Goal: Task Accomplishment & Management: Manage account settings

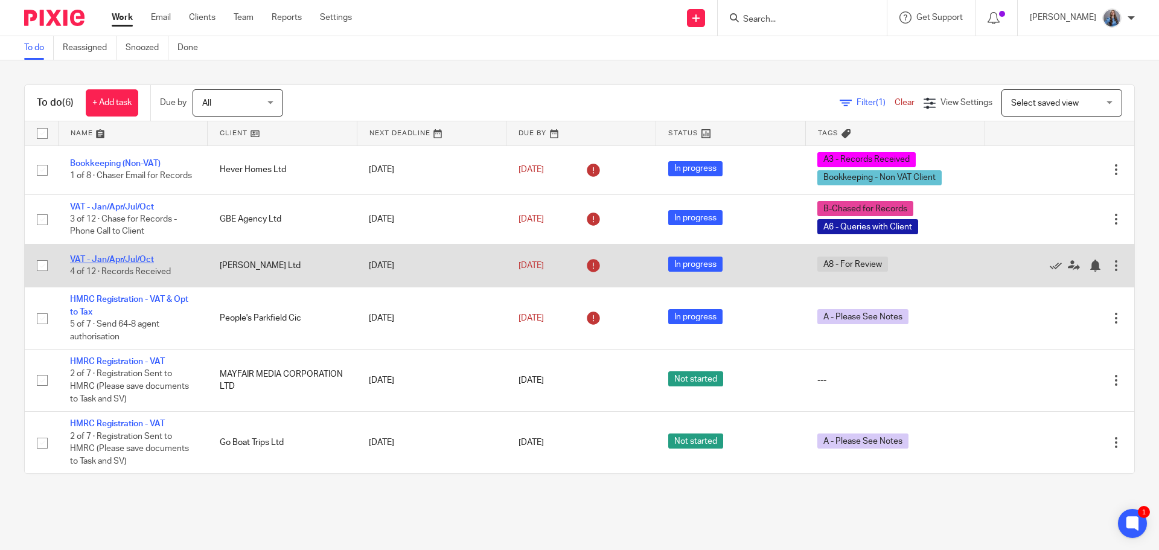
click at [98, 258] on link "VAT - Jan/Apr/Jul/Oct" at bounding box center [112, 259] width 84 height 8
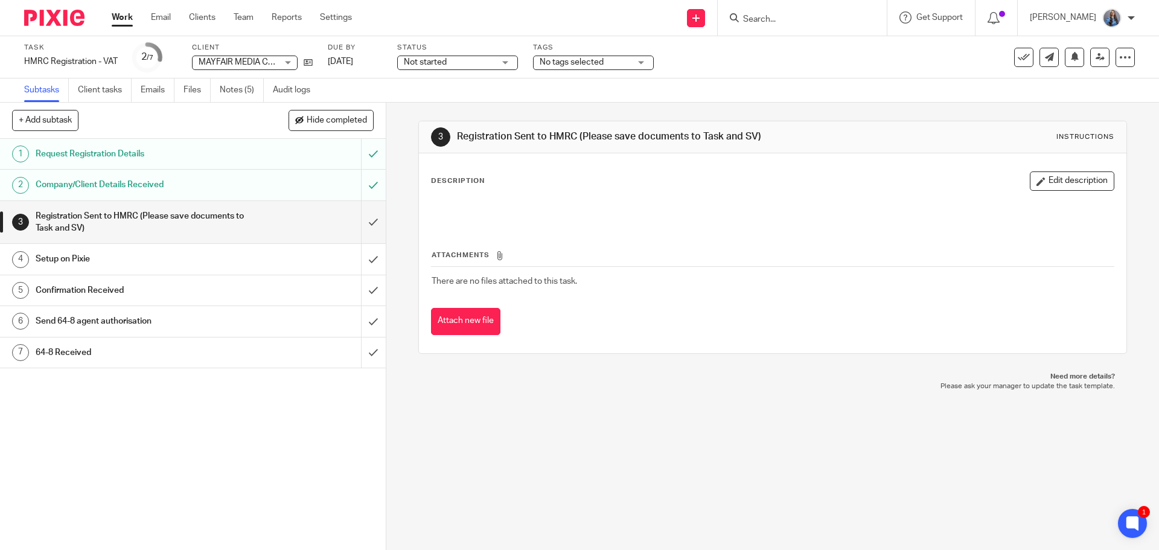
click at [605, 63] on span "No tags selected" at bounding box center [585, 62] width 91 height 13
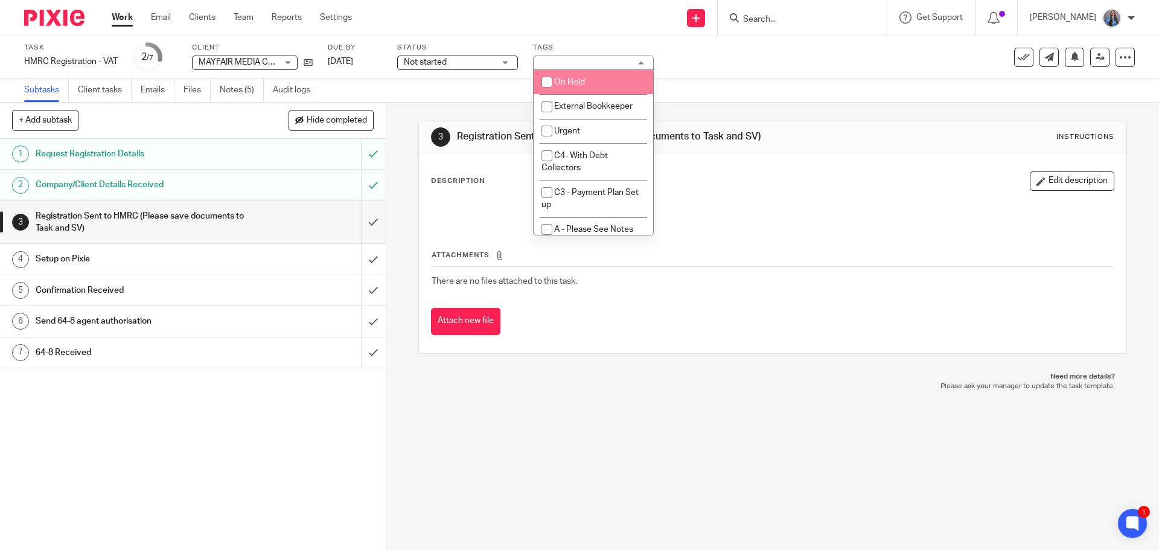
click at [583, 75] on li "On Hold" at bounding box center [594, 82] width 120 height 25
checkbox input "true"
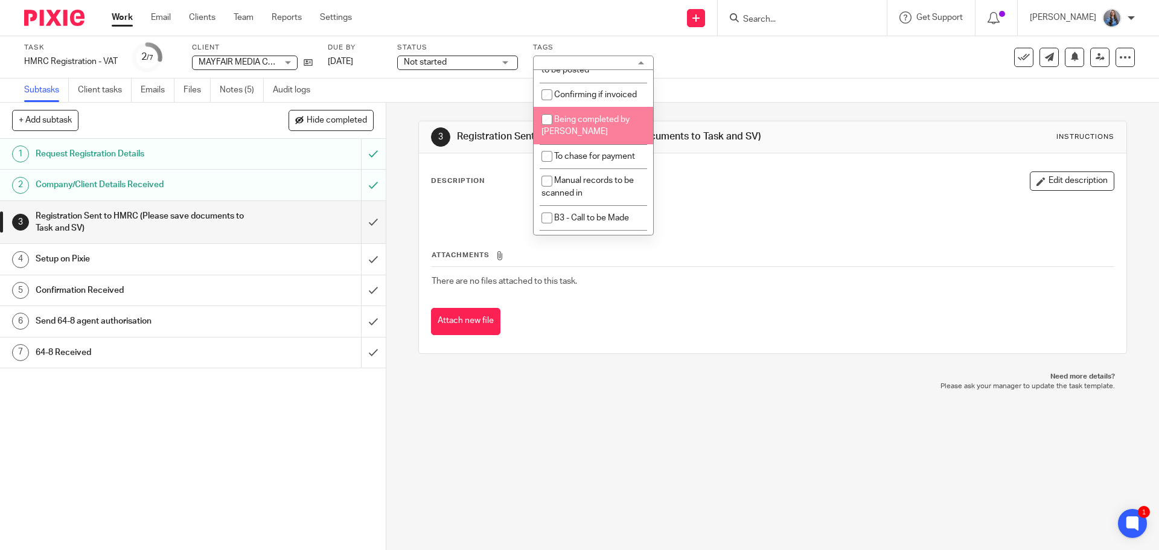
scroll to position [1268, 0]
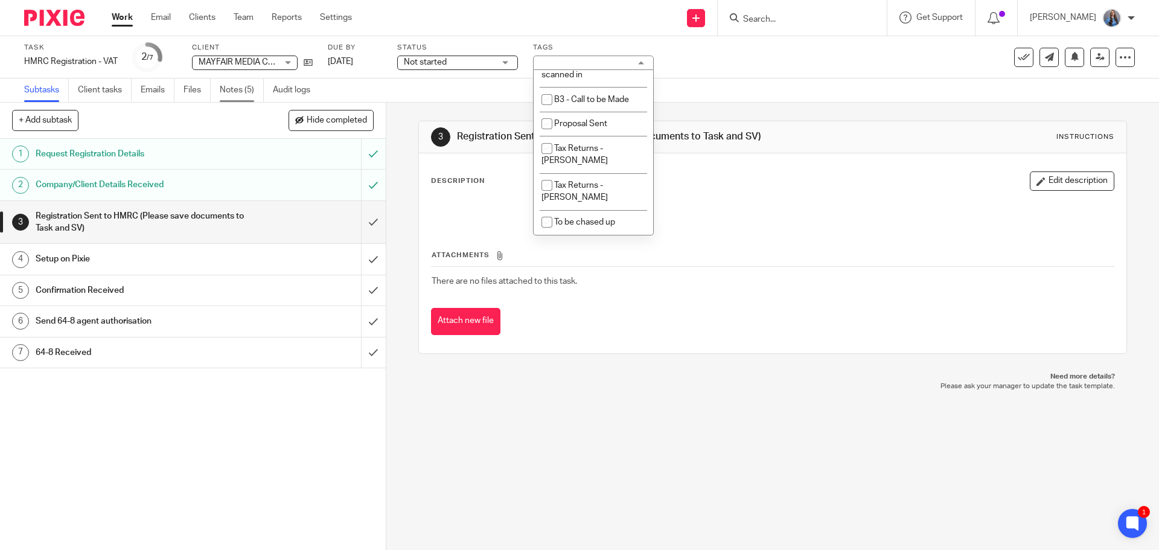
click at [246, 95] on link "Notes (5)" at bounding box center [242, 90] width 44 height 24
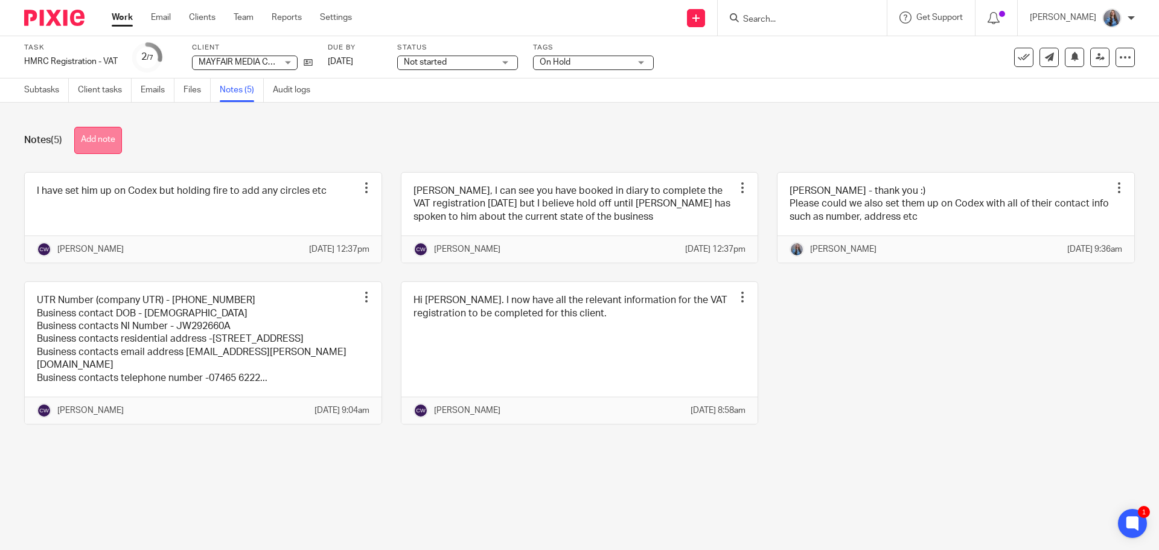
click at [112, 131] on button "Add note" at bounding box center [98, 140] width 48 height 27
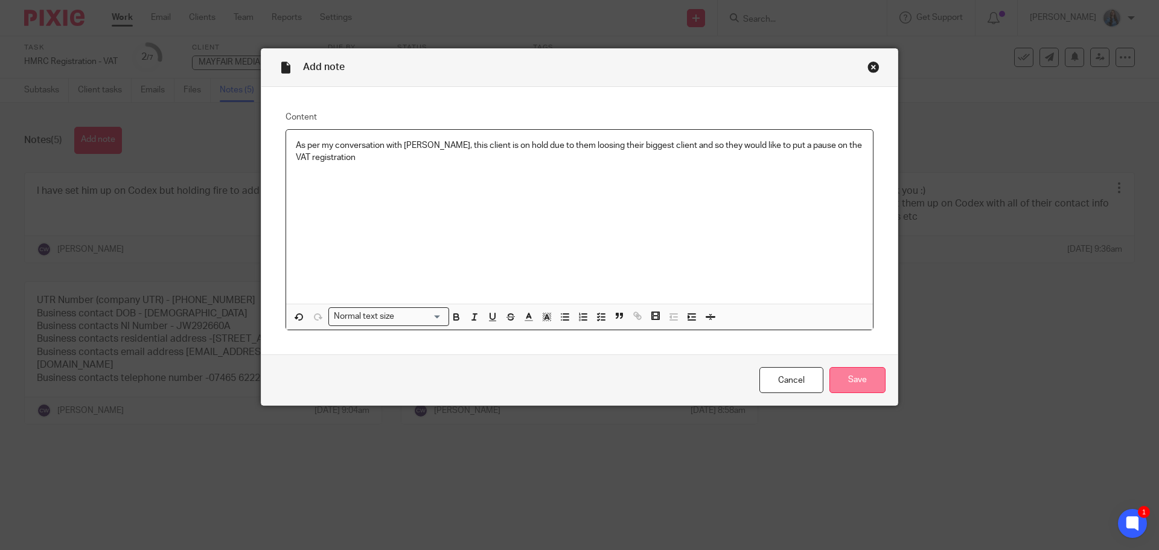
click at [837, 376] on input "Save" at bounding box center [858, 380] width 56 height 26
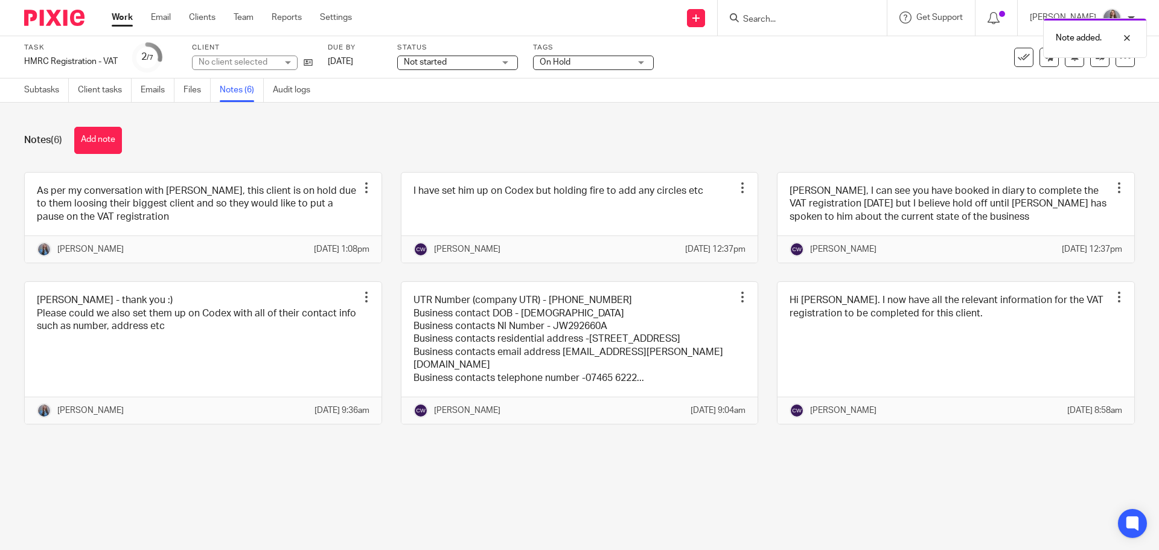
click at [313, 63] on div "Task HMRC Registration - VAT Save HMRC Registration - VAT 2 /7 Client No client…" at bounding box center [487, 57] width 926 height 29
click at [312, 63] on icon at bounding box center [308, 62] width 9 height 9
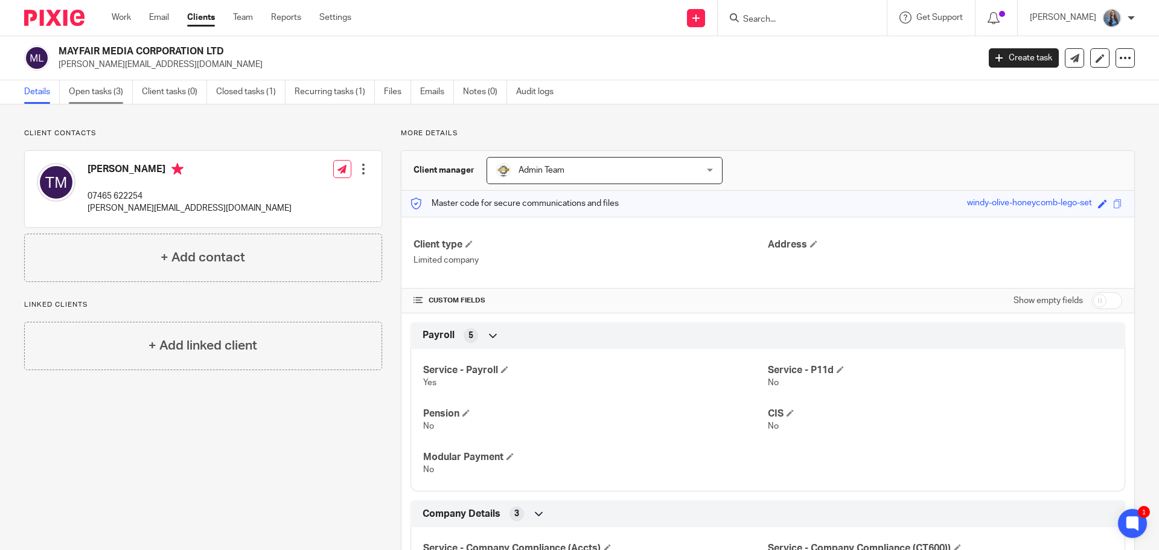
click at [92, 100] on link "Open tasks (3)" at bounding box center [101, 92] width 64 height 24
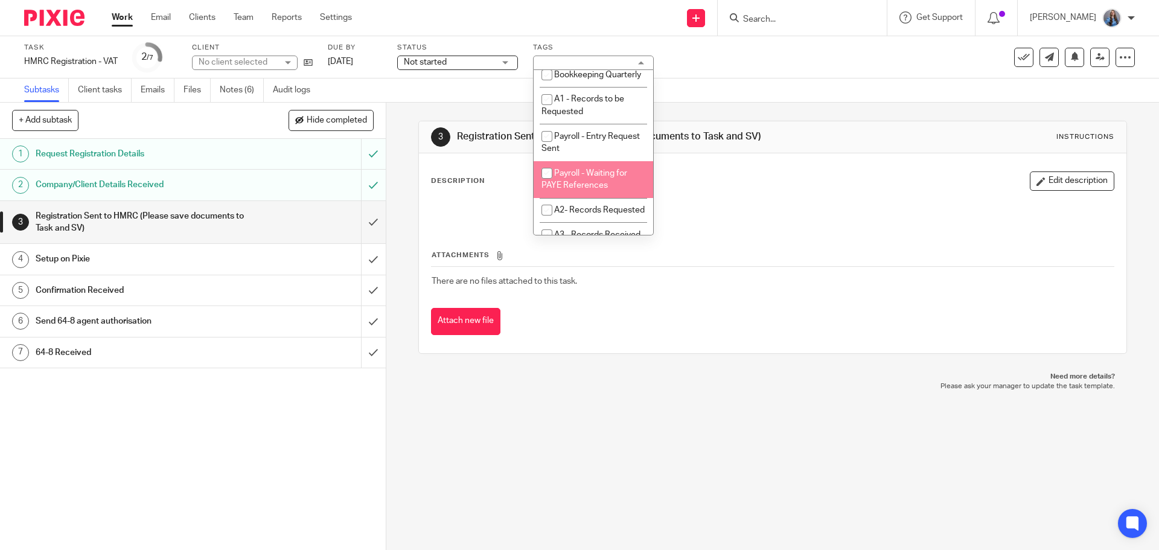
scroll to position [362, 0]
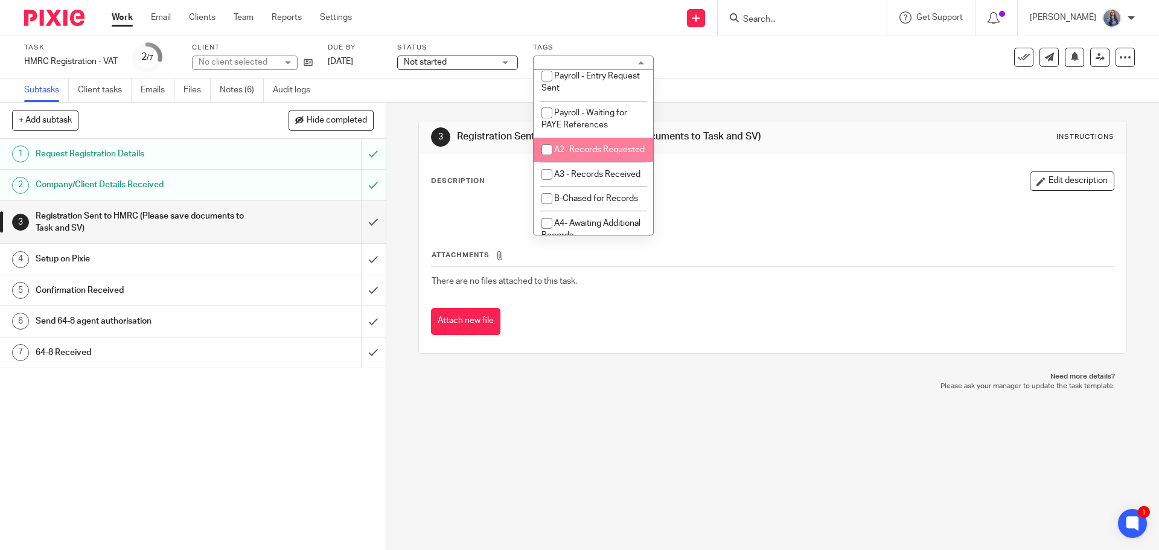
click at [572, 179] on span "A3 - Records Received" at bounding box center [597, 174] width 86 height 8
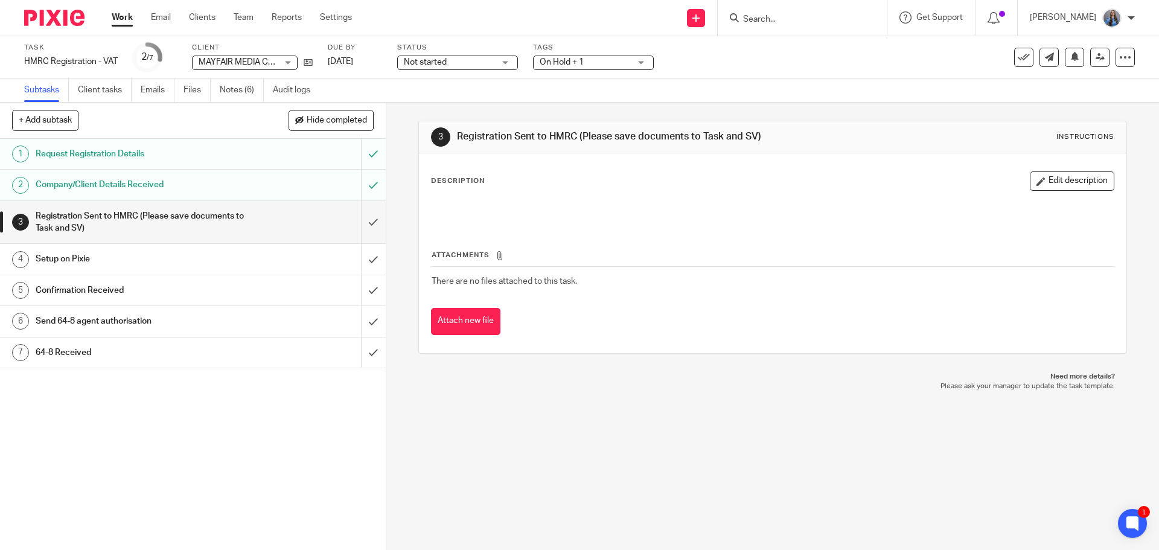
click at [714, 180] on div "Description Edit description" at bounding box center [772, 180] width 683 height 19
click at [226, 92] on link "Notes (6)" at bounding box center [242, 90] width 44 height 24
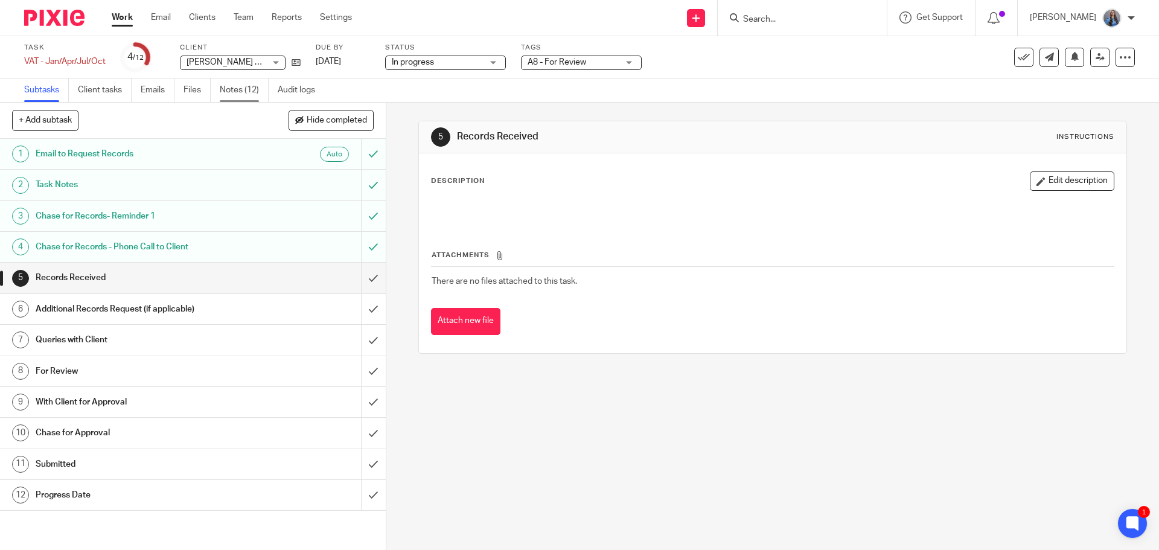
click at [245, 90] on link "Notes (12)" at bounding box center [244, 90] width 49 height 24
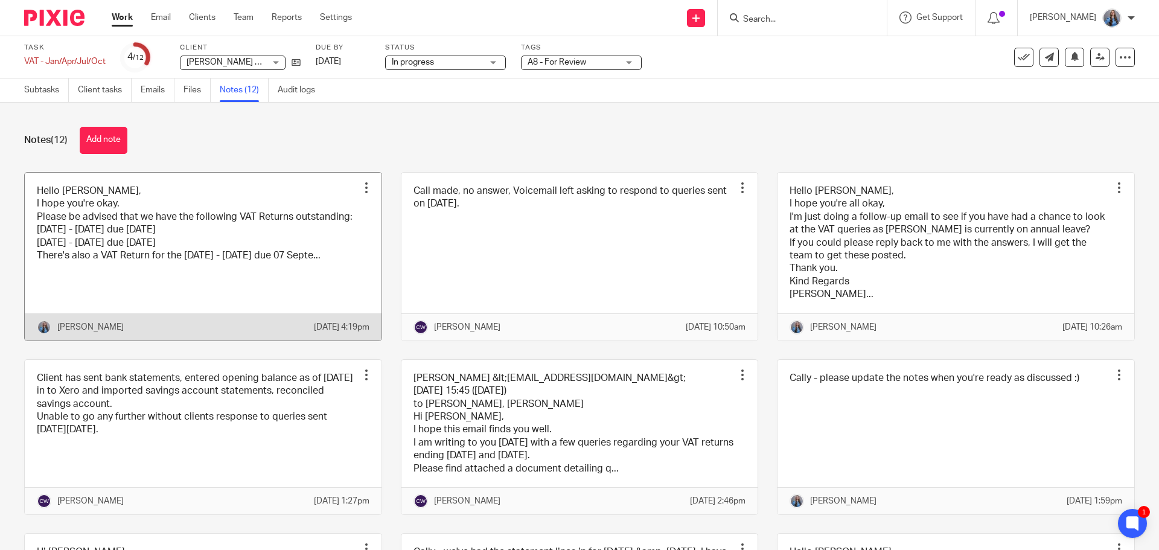
click at [162, 243] on link at bounding box center [203, 257] width 357 height 168
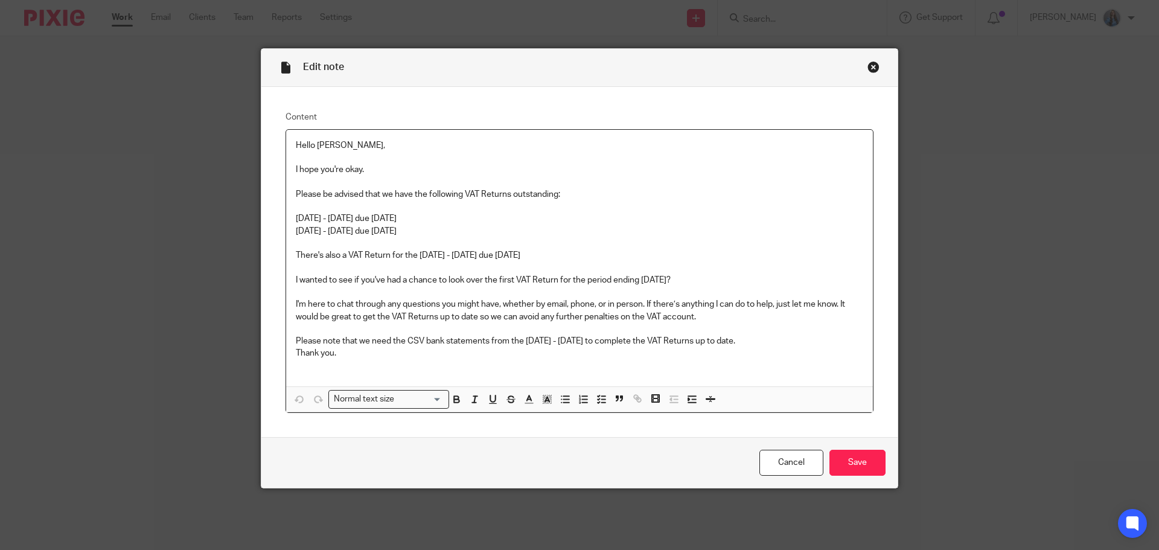
click at [355, 350] on p "Hello Sue, I hope you're okay. Please be advised that we have the following VAT…" at bounding box center [580, 249] width 568 height 220
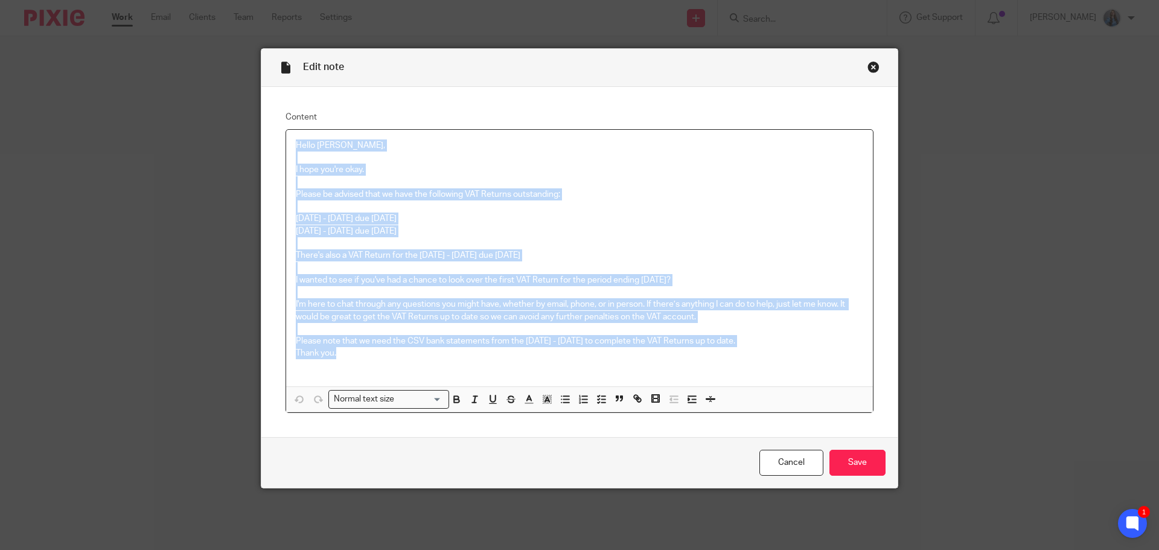
drag, startPoint x: 354, startPoint y: 357, endPoint x: 272, endPoint y: 121, distance: 250.1
click at [272, 121] on div "Content Hello Sue, I hope you're okay. Please be advised that we have the follo…" at bounding box center [579, 262] width 636 height 351
copy p "Hello Sue, I hope you're okay. Please be advised that we have the following VAT…"
click at [868, 72] on div "Close this dialog window" at bounding box center [874, 67] width 12 height 12
